Goal: Task Accomplishment & Management: Complete application form

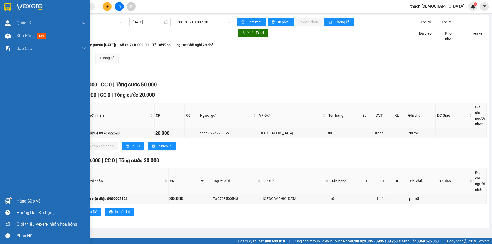
click at [24, 200] on div "Hàng sắp về" at bounding box center [51, 202] width 69 height 8
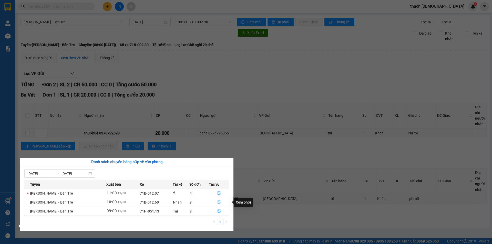
click at [219, 203] on icon "file-done" at bounding box center [219, 202] width 4 height 4
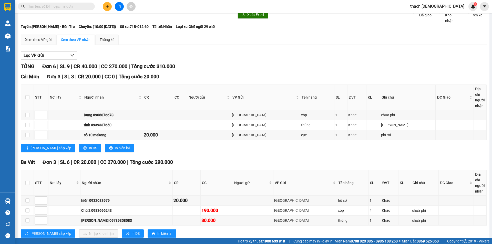
scroll to position [6, 0]
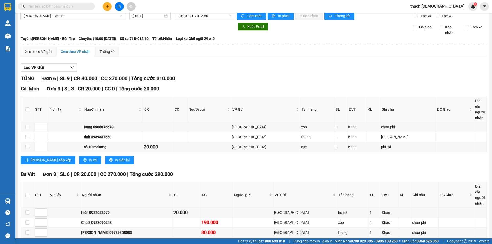
drag, startPoint x: 107, startPoint y: 9, endPoint x: 105, endPoint y: 10, distance: 3.2
click at [105, 10] on button at bounding box center [107, 6] width 9 height 9
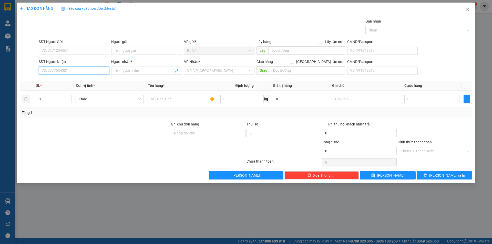
click at [79, 71] on input "SĐT Người Nhận" at bounding box center [74, 71] width 70 height 8
click at [131, 70] on input "Người nhận *" at bounding box center [143, 71] width 59 height 6
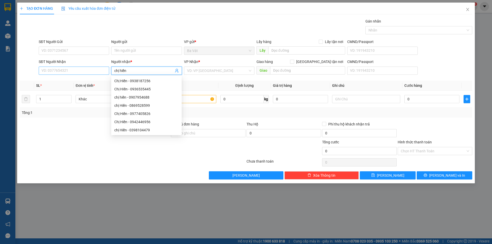
type input "chị hiền"
click at [82, 69] on input "SĐT Người Nhận" at bounding box center [74, 71] width 70 height 8
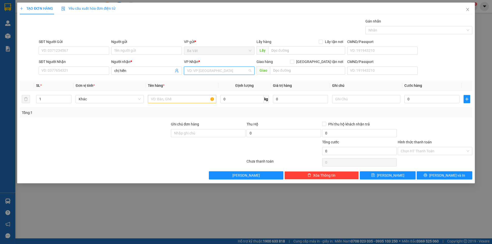
click at [237, 74] on input "search" at bounding box center [217, 71] width 61 height 8
click at [200, 106] on div "[GEOGRAPHIC_DATA]" at bounding box center [219, 106] width 64 height 6
click at [170, 98] on input "text" at bounding box center [182, 99] width 68 height 8
type input "xe đạp"
click at [94, 72] on input "SĐT Người Nhận" at bounding box center [74, 71] width 70 height 8
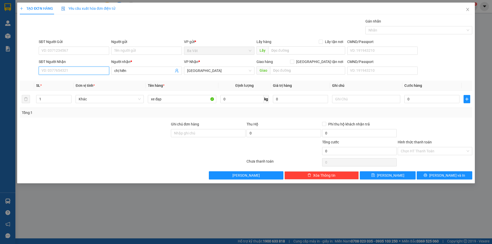
click at [79, 69] on input "SĐT Người Nhận" at bounding box center [74, 71] width 70 height 8
type input "0902714514"
click at [86, 49] on input "SĐT Người Gửi" at bounding box center [74, 51] width 70 height 8
type input "0909714514"
click at [417, 102] on input "0" at bounding box center [431, 99] width 55 height 8
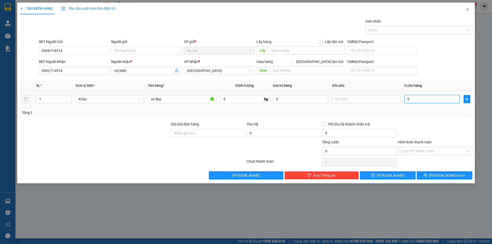
type input "1"
type input "10"
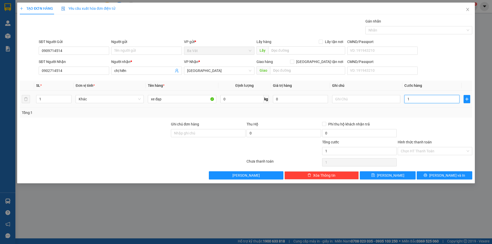
type input "10"
type input "100"
type input "1.000"
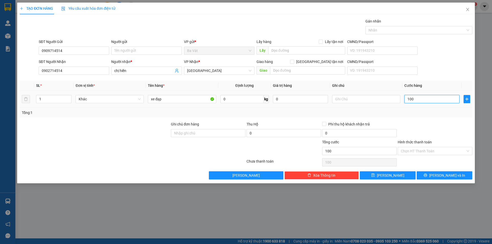
type input "1.000"
type input "10.000"
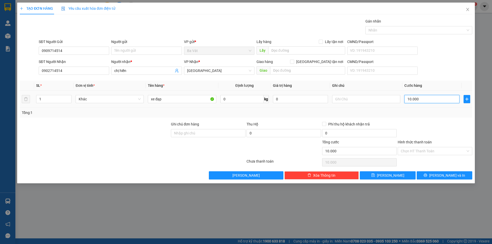
type input "100.000"
click at [419, 153] on input "Hình thức thanh toán" at bounding box center [433, 151] width 65 height 8
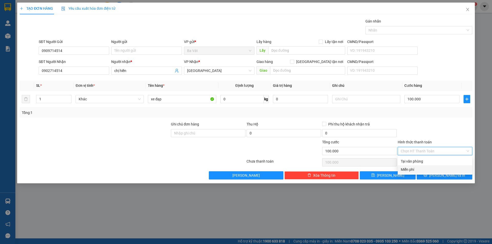
click at [353, 220] on div "TẠO ĐƠN HÀNG Yêu cầu xuất hóa đơn điện tử Transit Pickup Surcharge Ids Transit …" at bounding box center [246, 122] width 492 height 244
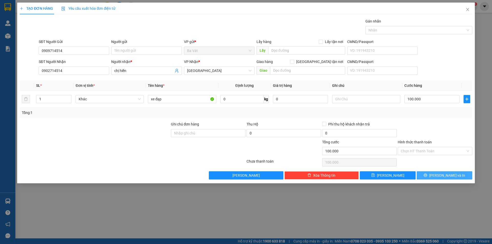
click at [444, 174] on span "[PERSON_NAME] và In" at bounding box center [447, 176] width 36 height 6
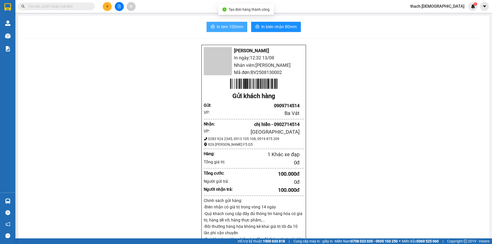
click at [228, 27] on span "In tem 100mm" at bounding box center [230, 27] width 26 height 6
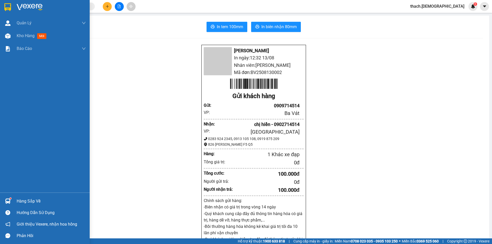
click at [34, 203] on div "Hàng sắp về" at bounding box center [51, 202] width 69 height 8
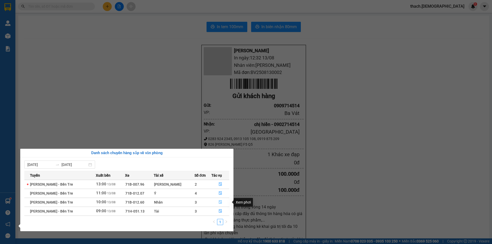
click at [219, 201] on icon "file-done" at bounding box center [221, 202] width 4 height 4
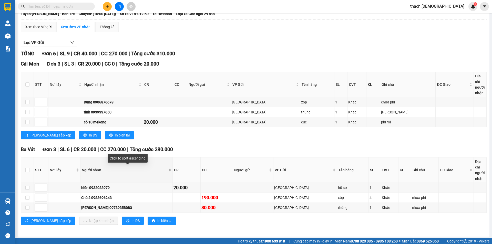
scroll to position [32, 0]
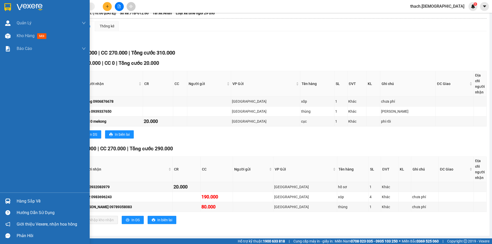
click at [31, 201] on div "Hàng sắp về" at bounding box center [51, 202] width 69 height 8
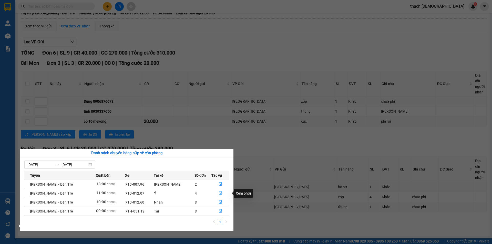
click at [219, 193] on icon "file-done" at bounding box center [221, 193] width 4 height 4
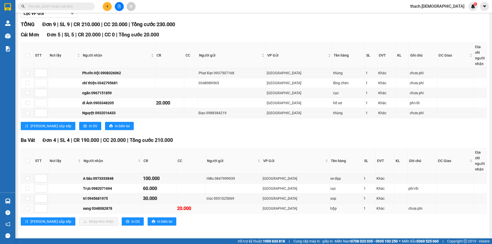
scroll to position [62, 0]
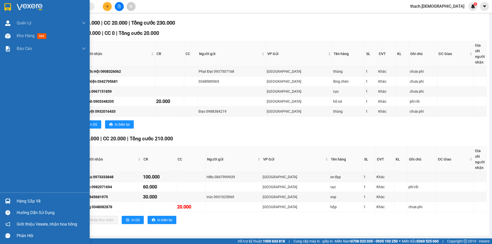
click at [28, 201] on div "Hàng sắp về" at bounding box center [51, 202] width 69 height 8
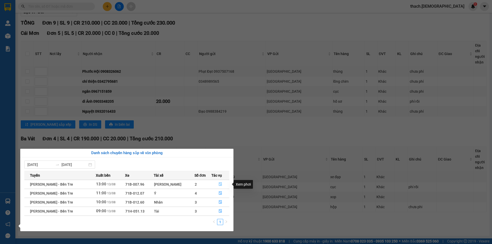
click at [220, 185] on icon "file-done" at bounding box center [220, 185] width 3 height 4
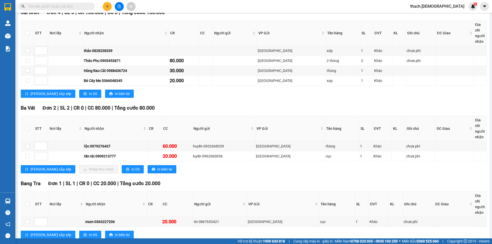
scroll to position [97, 0]
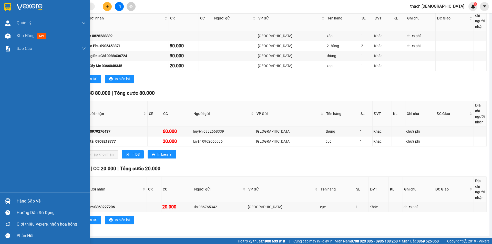
click at [28, 200] on div "Hàng sắp về" at bounding box center [51, 202] width 69 height 8
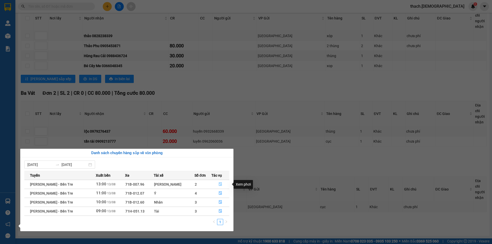
click at [219, 183] on icon "file-done" at bounding box center [221, 184] width 4 height 4
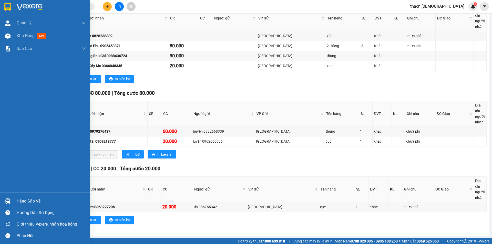
click at [33, 202] on div "Hàng sắp về" at bounding box center [51, 202] width 69 height 8
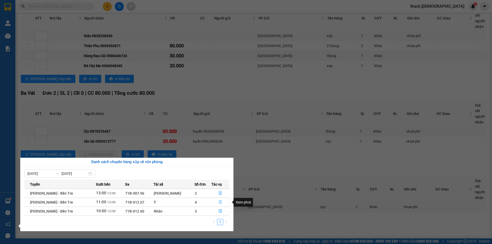
click at [220, 202] on icon "file-done" at bounding box center [221, 202] width 4 height 4
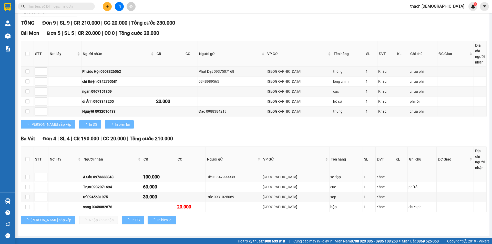
scroll to position [62, 0]
